Goal: Check status: Check status

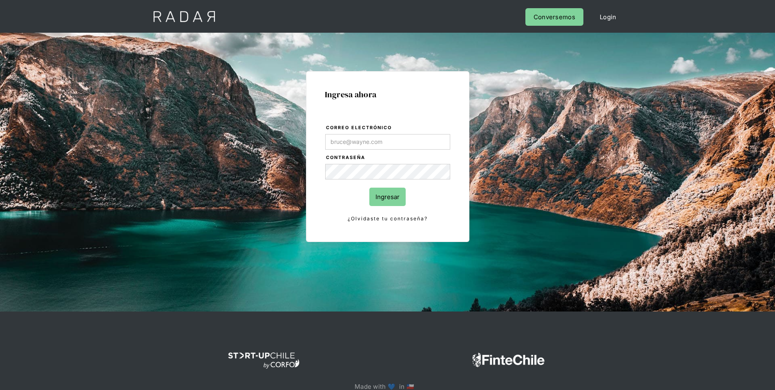
type input "[PERSON_NAME][EMAIL_ADDRESS][PERSON_NAME][DOMAIN_NAME]"
click at [384, 200] on input "Ingresar" at bounding box center [387, 196] width 36 height 18
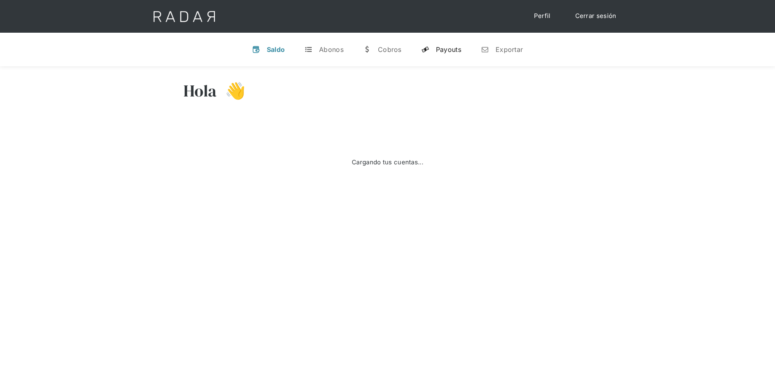
select select "prontopaga"
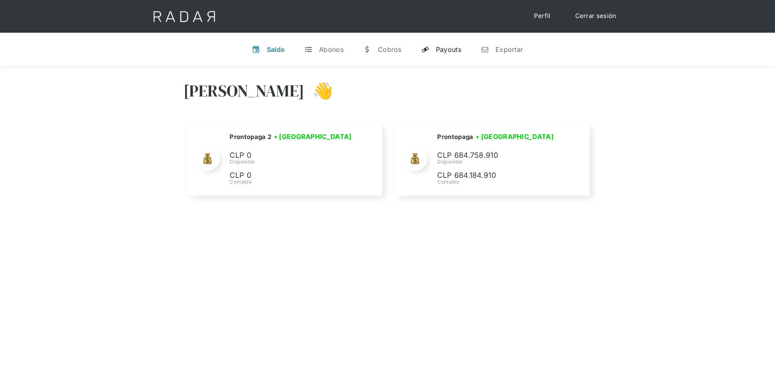
click at [442, 57] on link "y Payouts" at bounding box center [441, 49] width 53 height 21
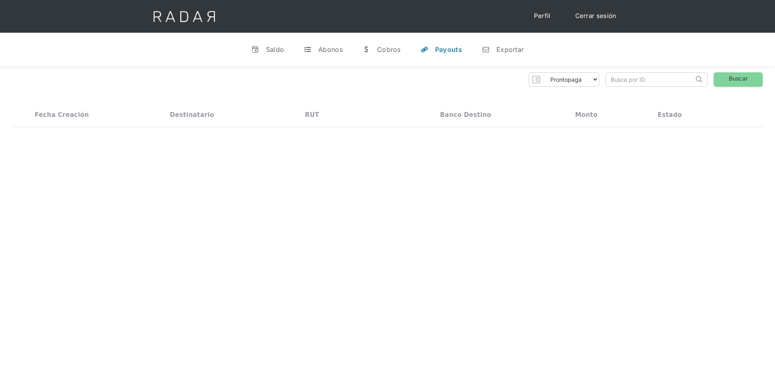
click at [622, 73] on input "search" at bounding box center [650, 79] width 88 height 13
paste input "54ca09bc-5169-4ea9-9b0a-70958df3817b"
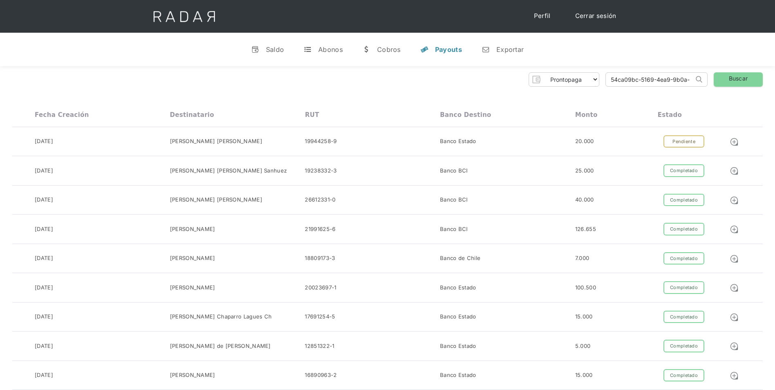
scroll to position [0, 38]
type input "54ca09bc-5169-4ea9-9b0a-70958df3817b"
click at [736, 81] on link "Buscar" at bounding box center [738, 79] width 49 height 14
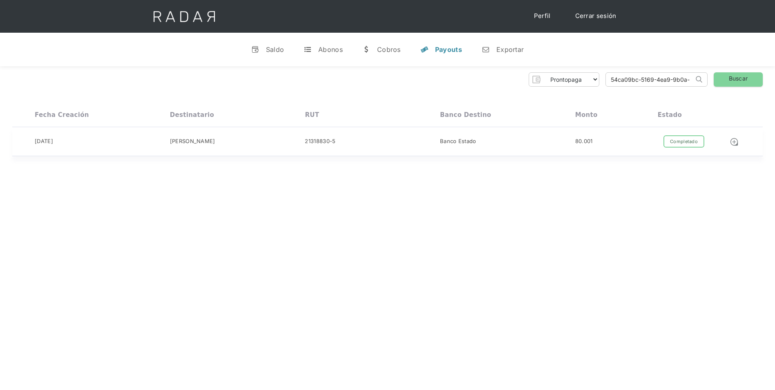
click at [687, 141] on div "Completado" at bounding box center [683, 141] width 41 height 13
